Goal: Information Seeking & Learning: Learn about a topic

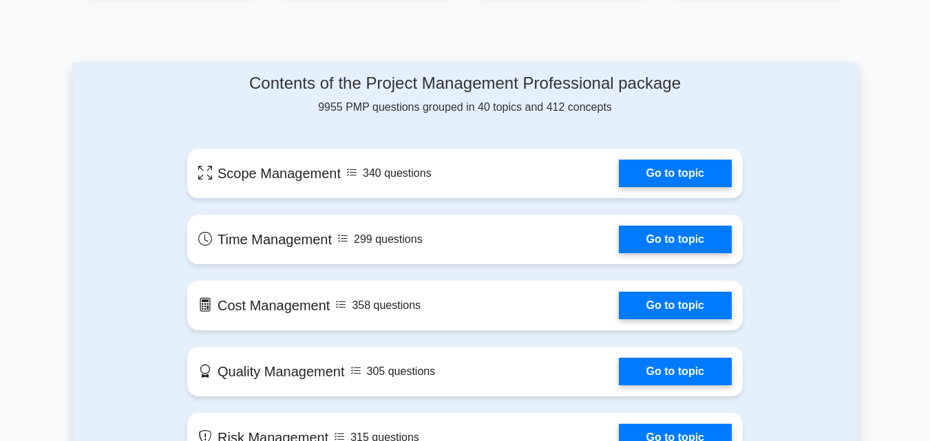
scroll to position [686, 0]
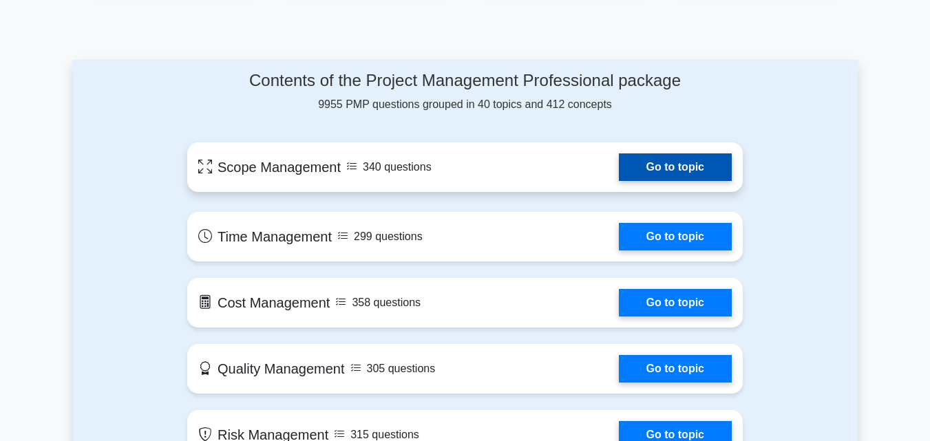
click at [651, 158] on link "Go to topic" at bounding box center [675, 167] width 113 height 28
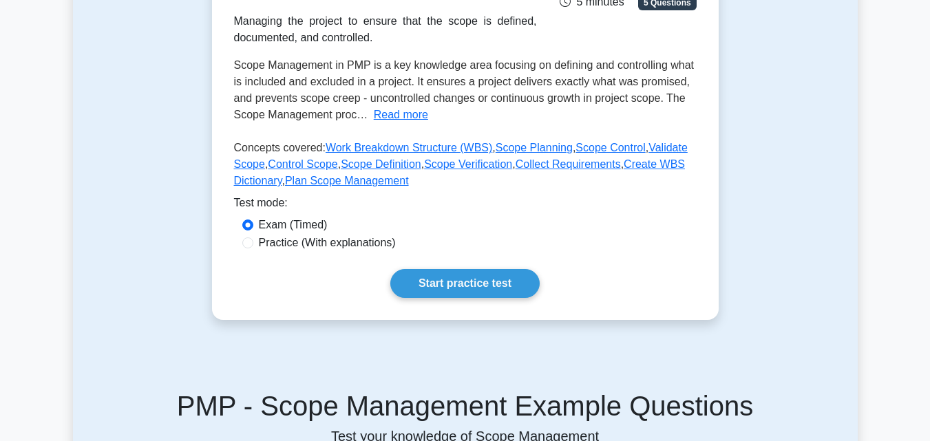
scroll to position [275, 0]
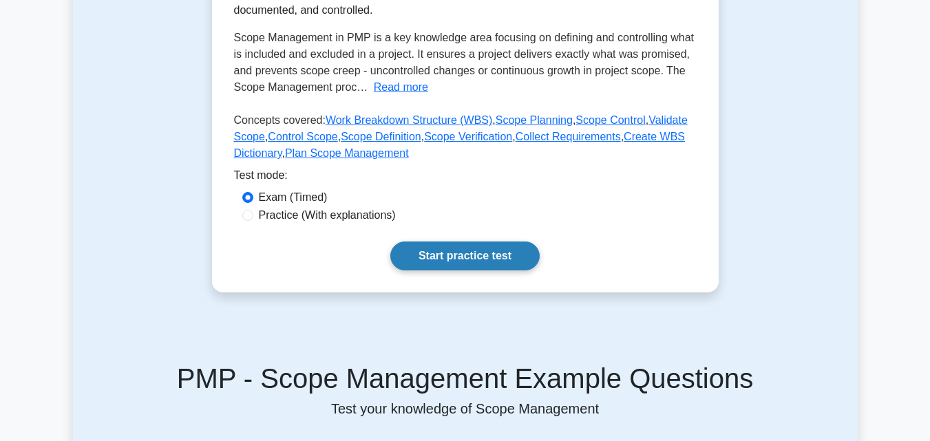
click at [476, 260] on link "Start practice test" at bounding box center [464, 256] width 149 height 29
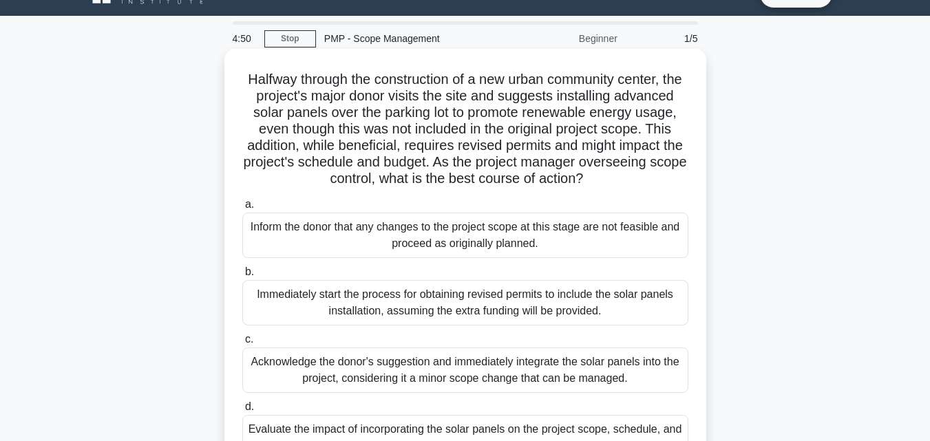
scroll to position [28, 0]
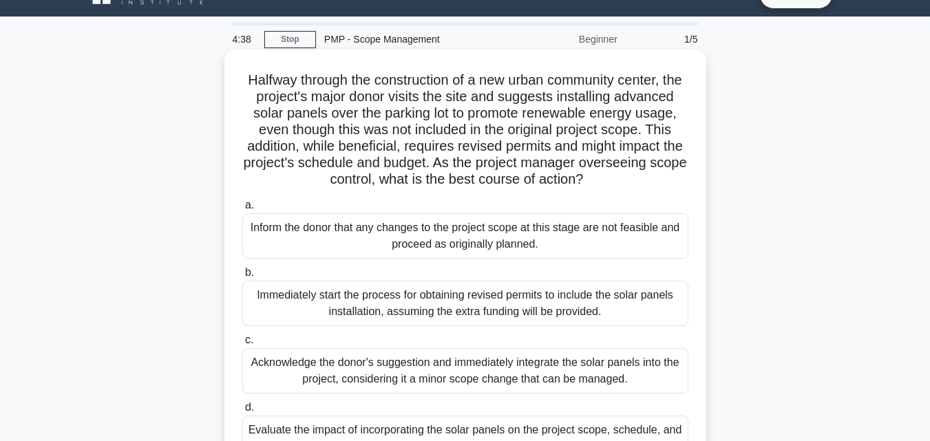
click at [342, 233] on div "Inform the donor that any changes to the project scope at this stage are not fe…" at bounding box center [465, 235] width 446 height 45
click at [242, 210] on input "a. Inform the donor that any changes to the project scope at this stage are not…" at bounding box center [242, 205] width 0 height 9
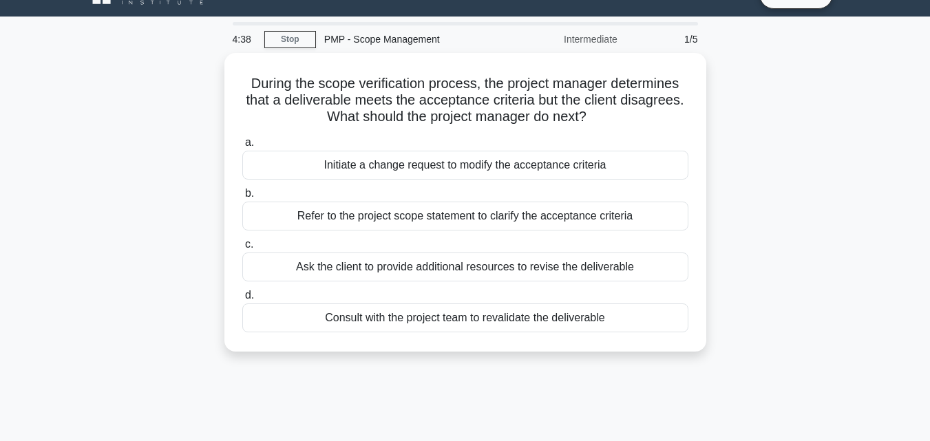
click at [342, 233] on div "a. Initiate a change request to modify the acceptance criteria b. Refer to the …" at bounding box center [465, 233] width 463 height 204
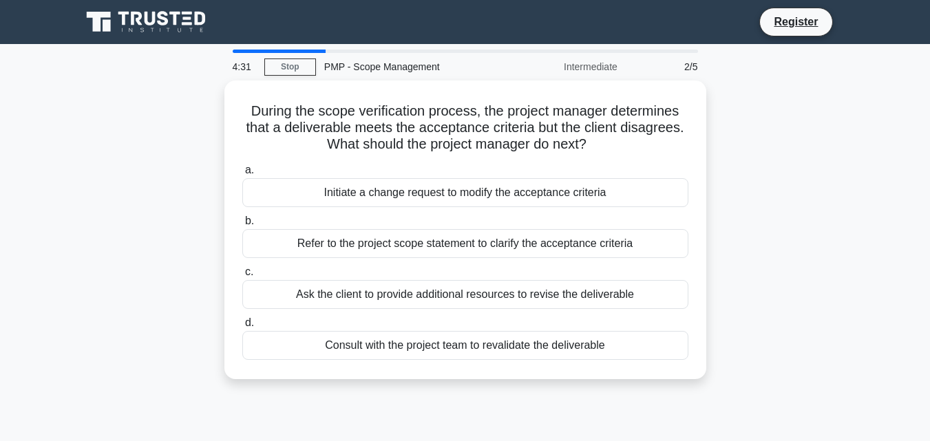
click at [191, 229] on div "During the scope verification process, the project manager determines that a de…" at bounding box center [465, 238] width 785 height 315
click at [292, 65] on link "Stop" at bounding box center [290, 67] width 52 height 17
